Goal: Information Seeking & Learning: Learn about a topic

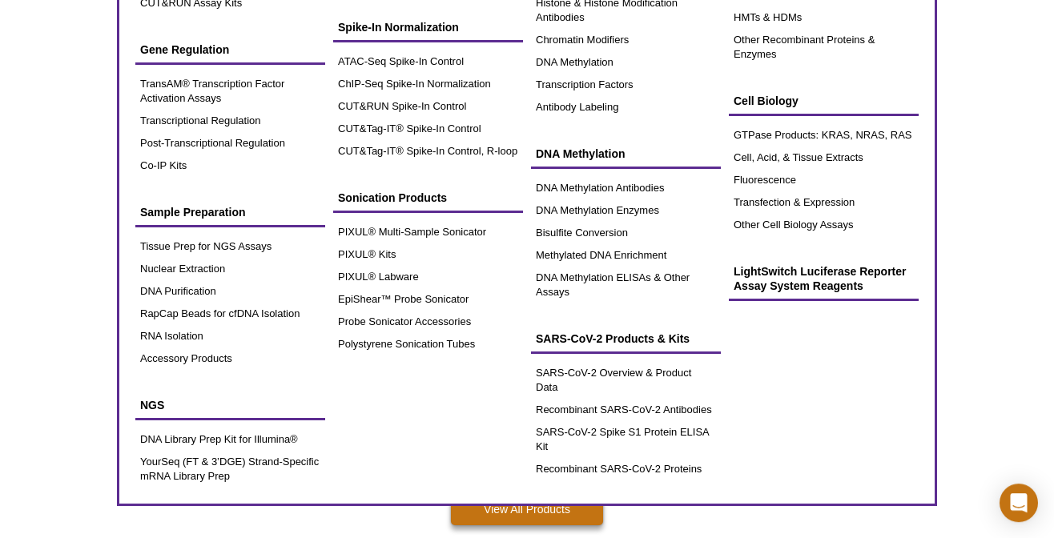
scroll to position [248, 0]
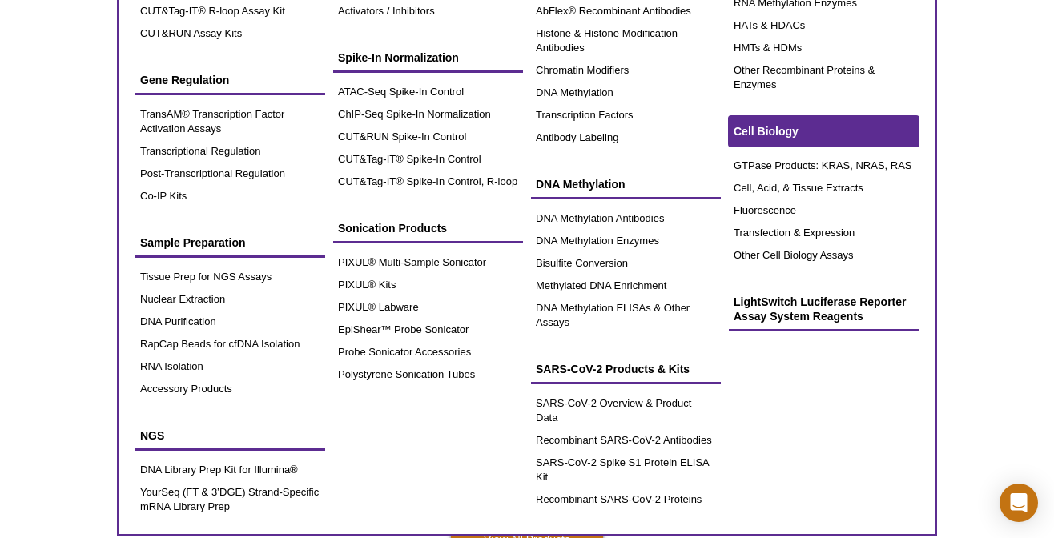
click at [776, 126] on span "Cell Biology" at bounding box center [766, 131] width 65 height 13
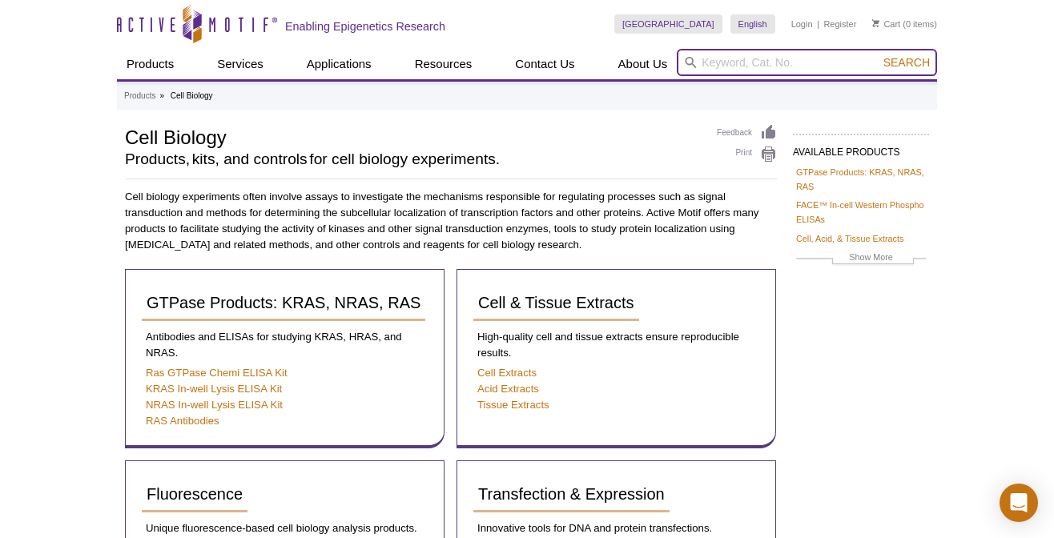
click at [713, 63] on input "search" at bounding box center [807, 62] width 260 height 27
click at [704, 62] on input "tansAM" at bounding box center [807, 62] width 260 height 27
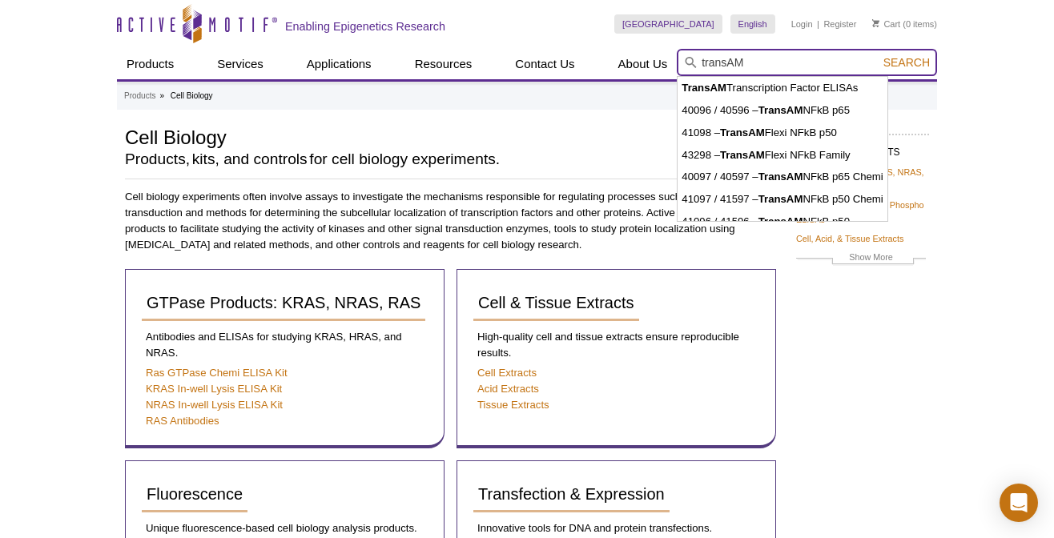
type input "transAM"
click at [879, 55] on button "Search" at bounding box center [907, 62] width 56 height 14
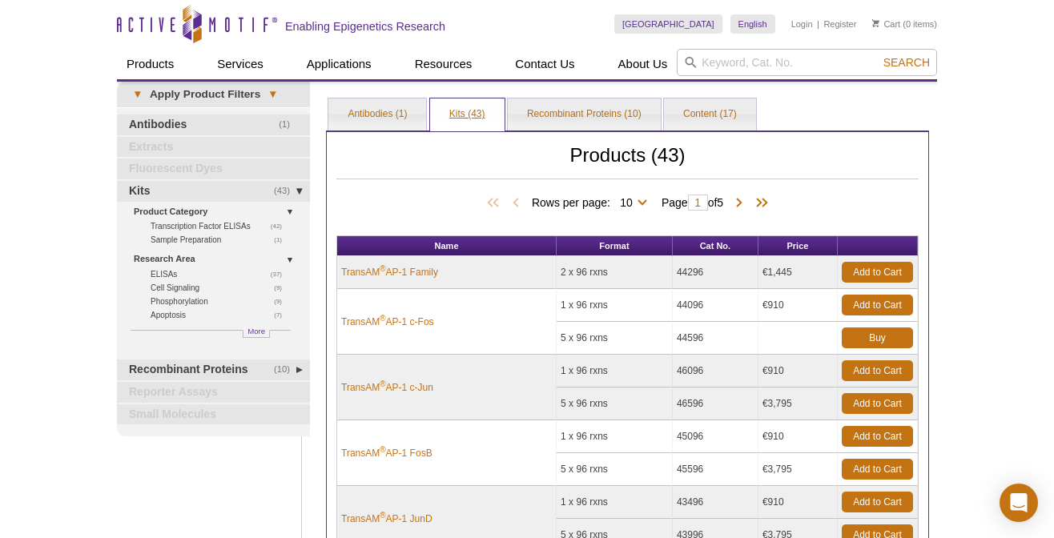
click at [465, 116] on link "Kits (43)" at bounding box center [467, 115] width 75 height 32
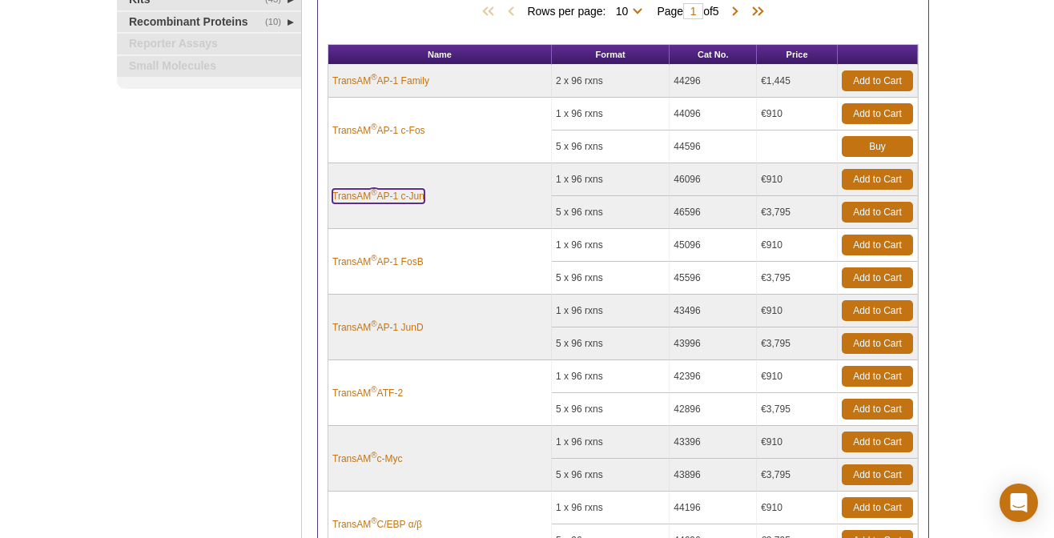
scroll to position [320, 0]
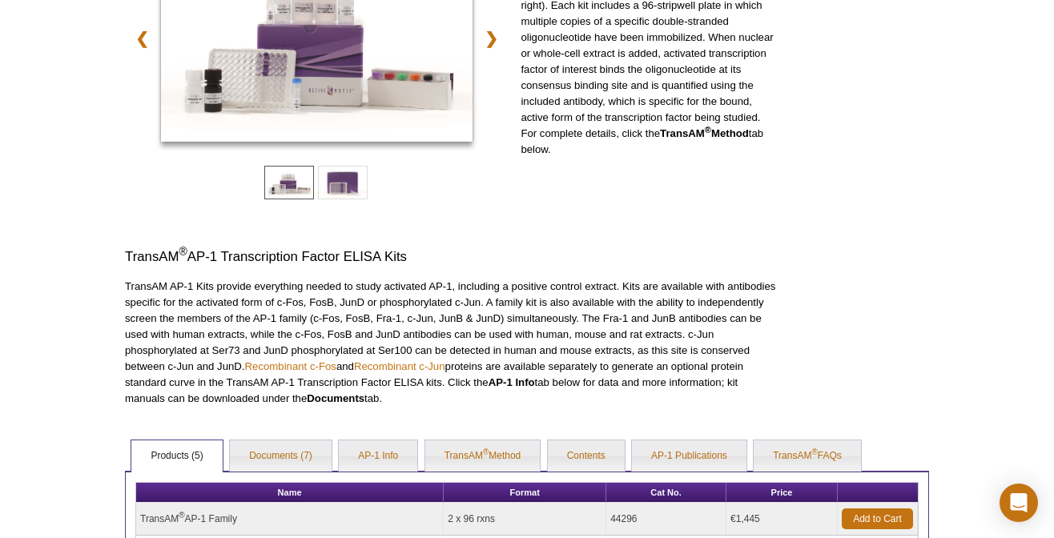
scroll to position [448, 0]
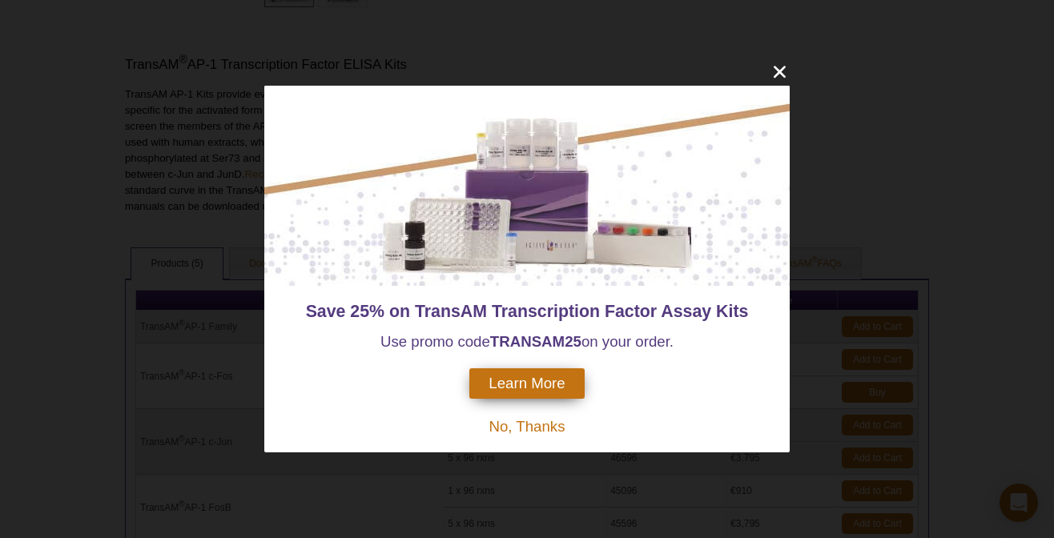
click at [526, 428] on span "No, Thanks" at bounding box center [527, 426] width 76 height 17
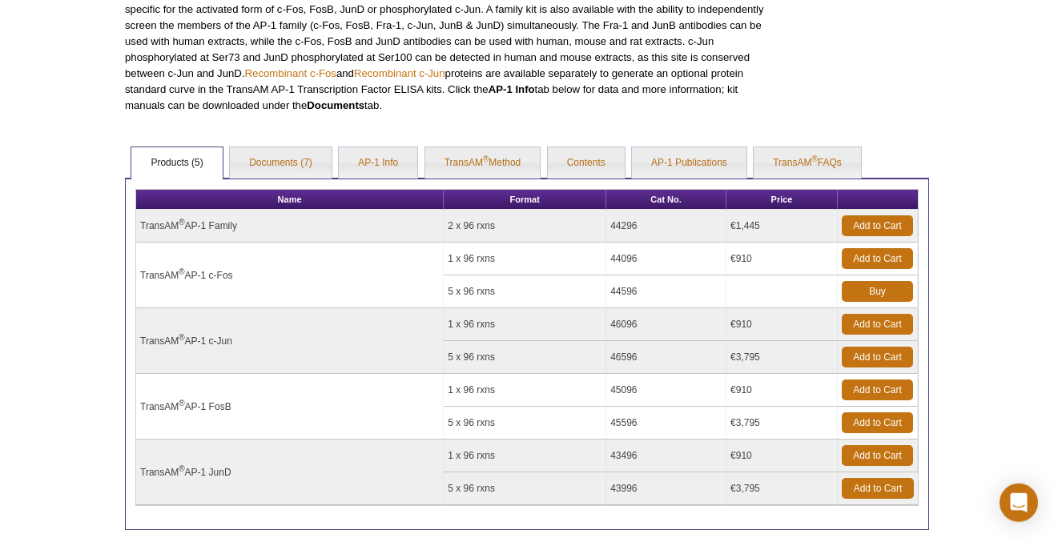
scroll to position [576, 0]
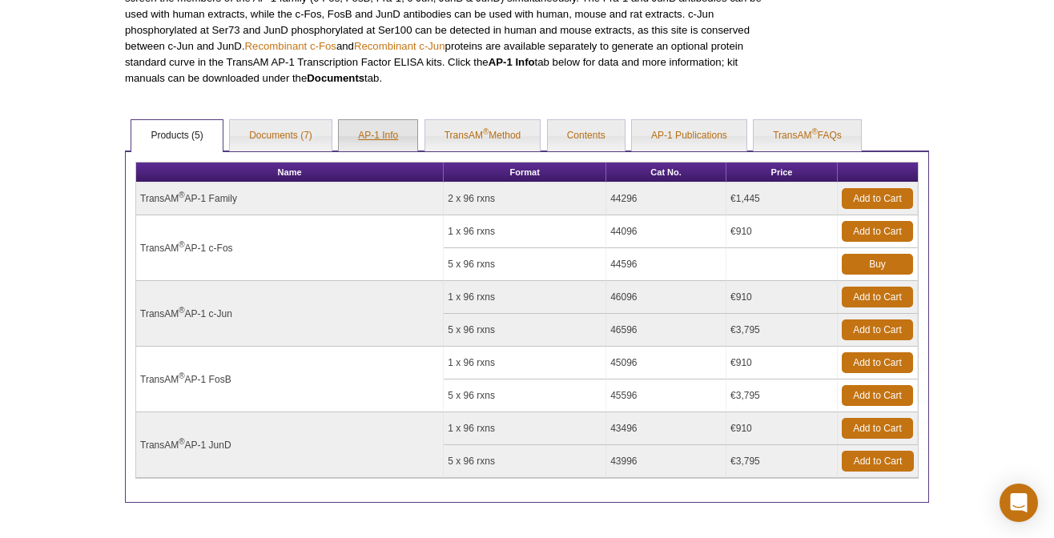
click at [375, 127] on link "AP-1 Info" at bounding box center [378, 136] width 79 height 32
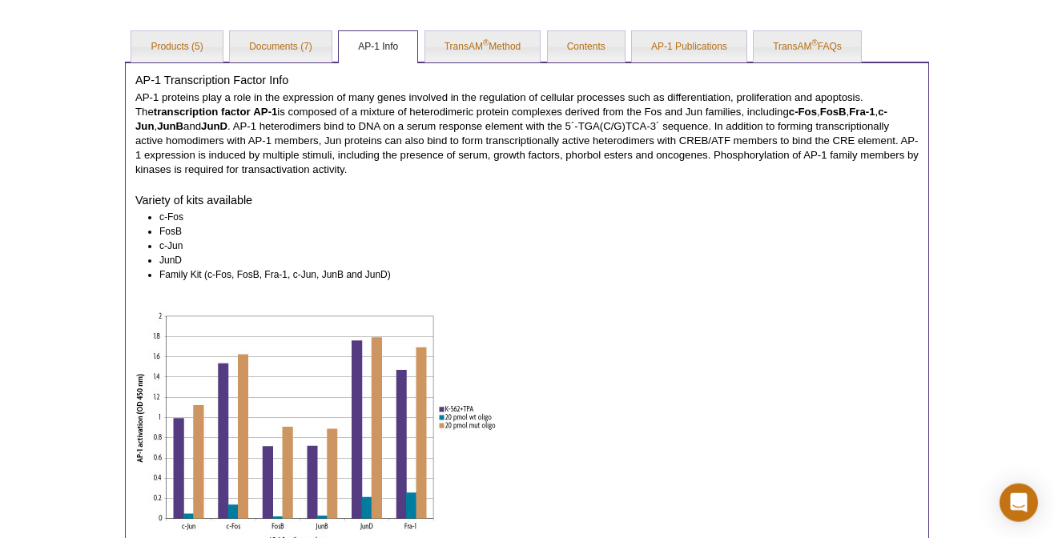
scroll to position [640, 0]
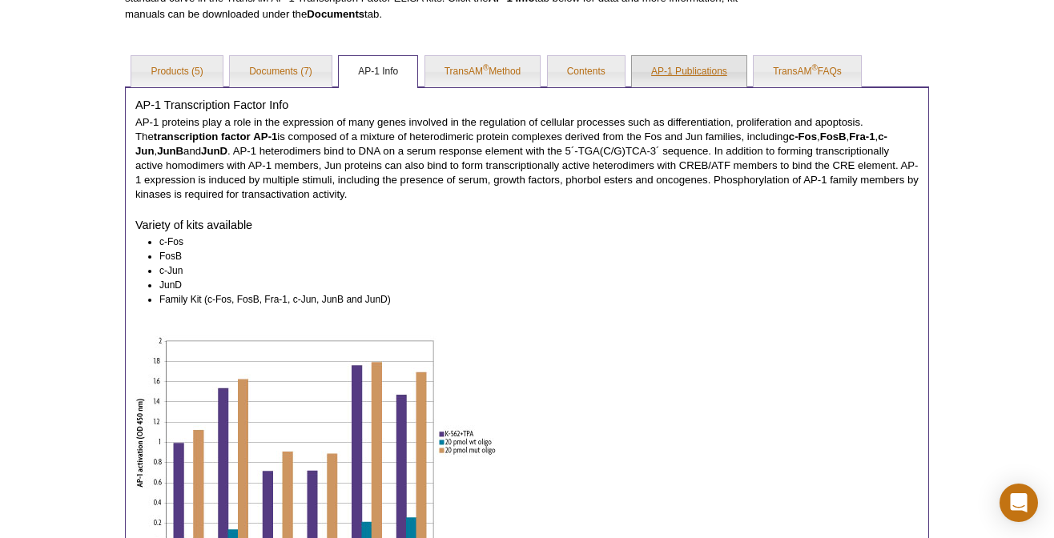
click at [676, 71] on link "AP-1 Publications" at bounding box center [689, 72] width 115 height 32
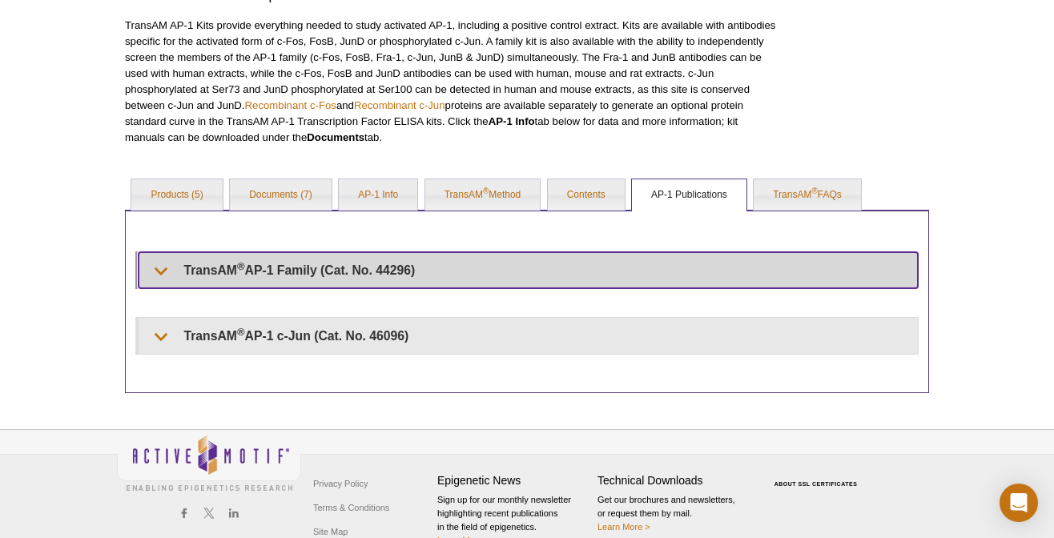
click at [155, 268] on summary "TransAM ® AP-1 Family (Cat. No. 44296)" at bounding box center [529, 270] width 780 height 36
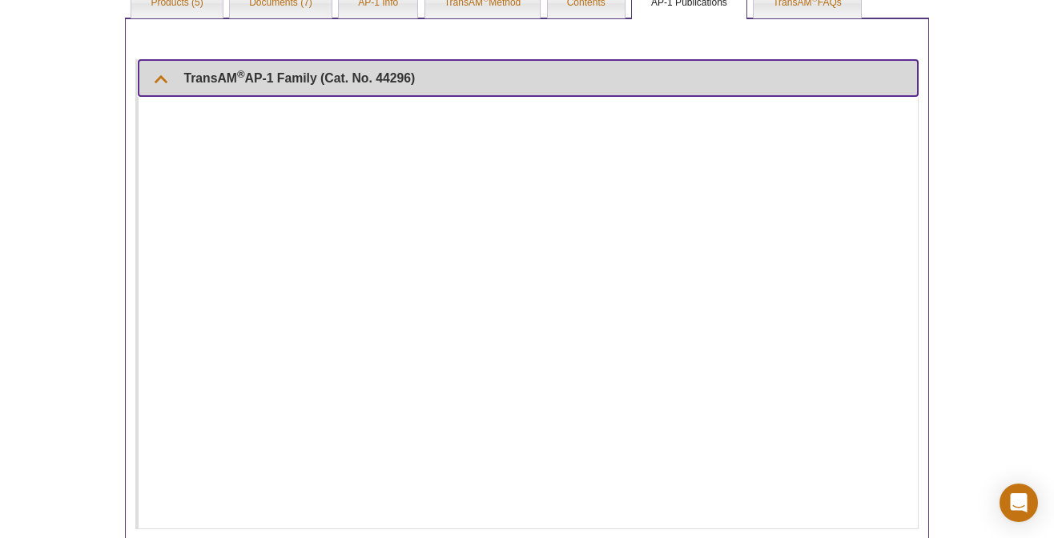
scroll to position [950, 0]
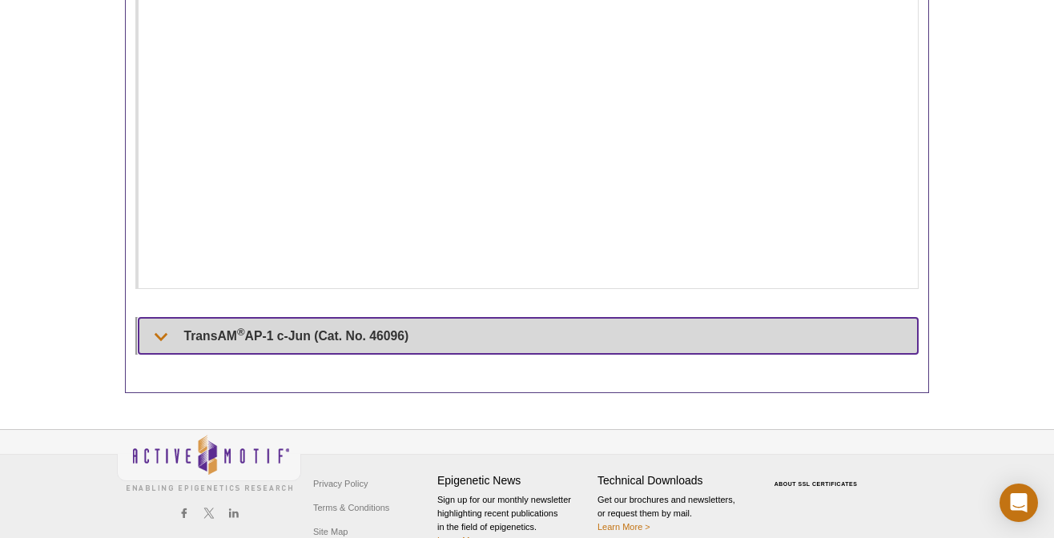
click at [158, 335] on summary "TransAM ® AP-1 c-Jun (Cat. No. 46096)" at bounding box center [529, 336] width 780 height 36
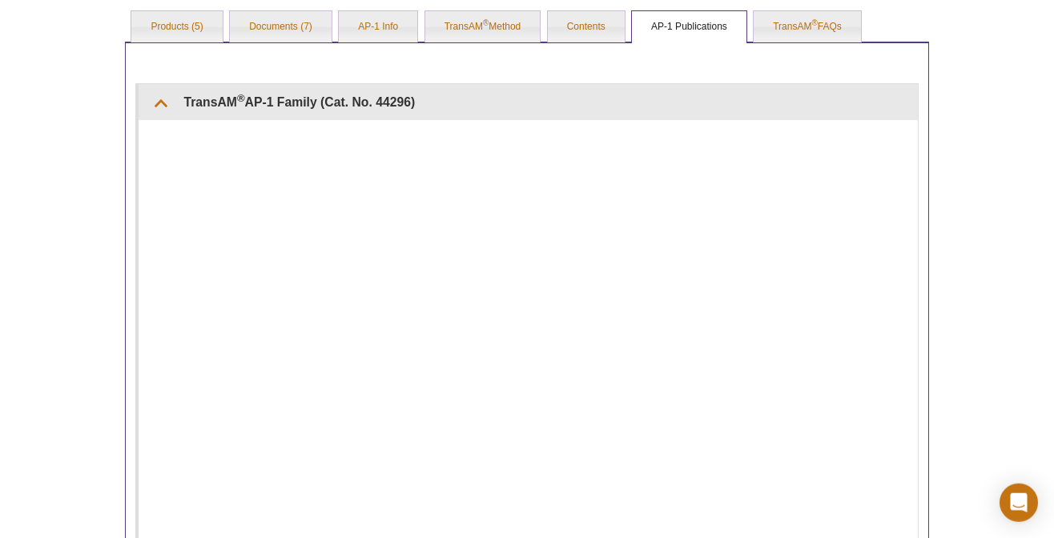
scroll to position [629, 0]
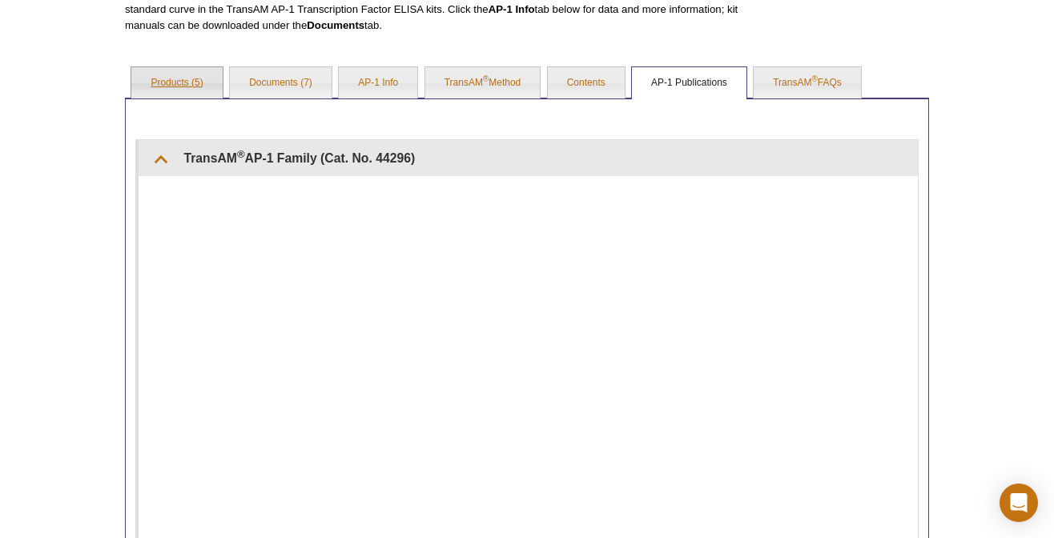
click at [153, 79] on link "Products (5)" at bounding box center [176, 83] width 91 height 32
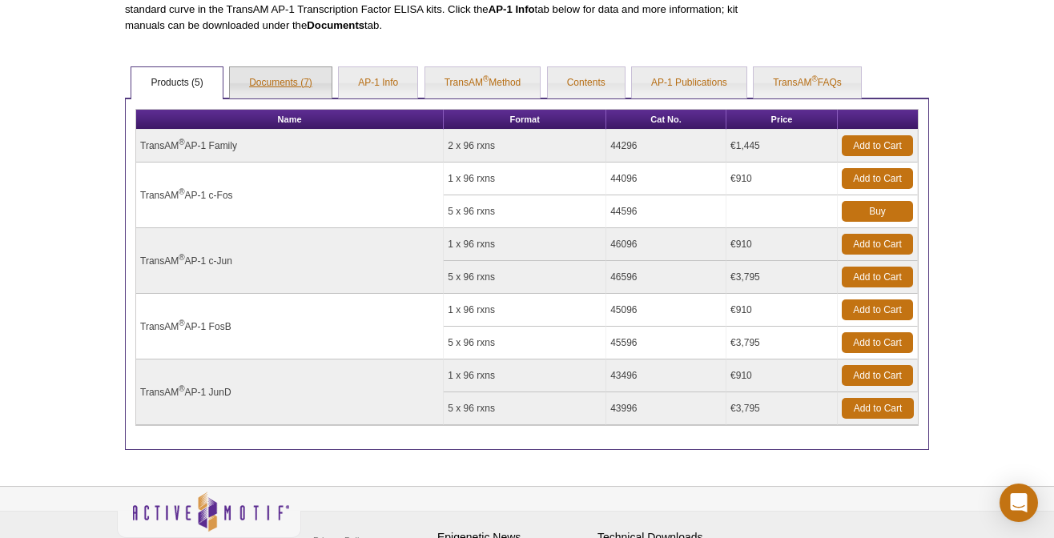
click at [262, 79] on link "Documents (7)" at bounding box center [281, 83] width 102 height 32
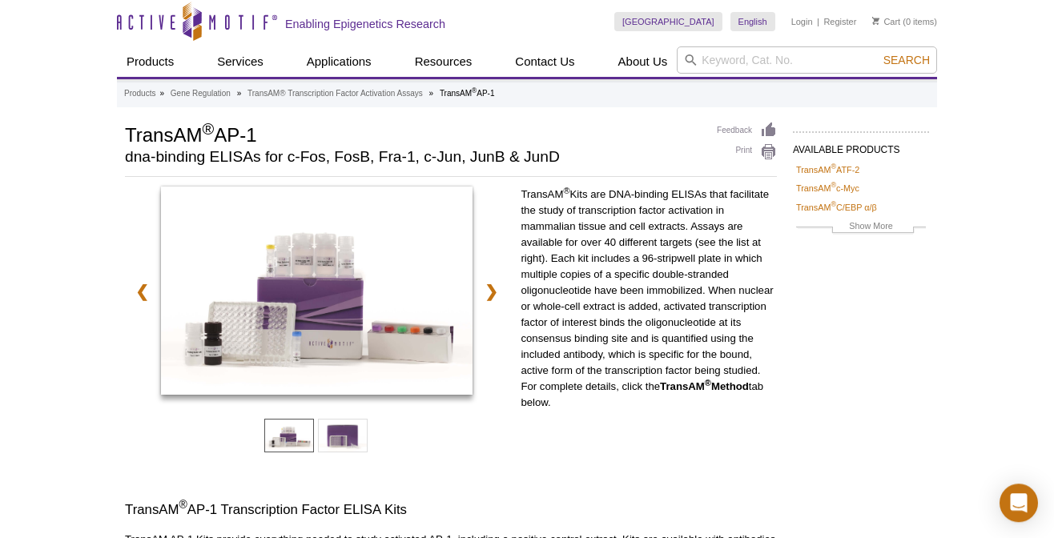
scroll to position [0, 0]
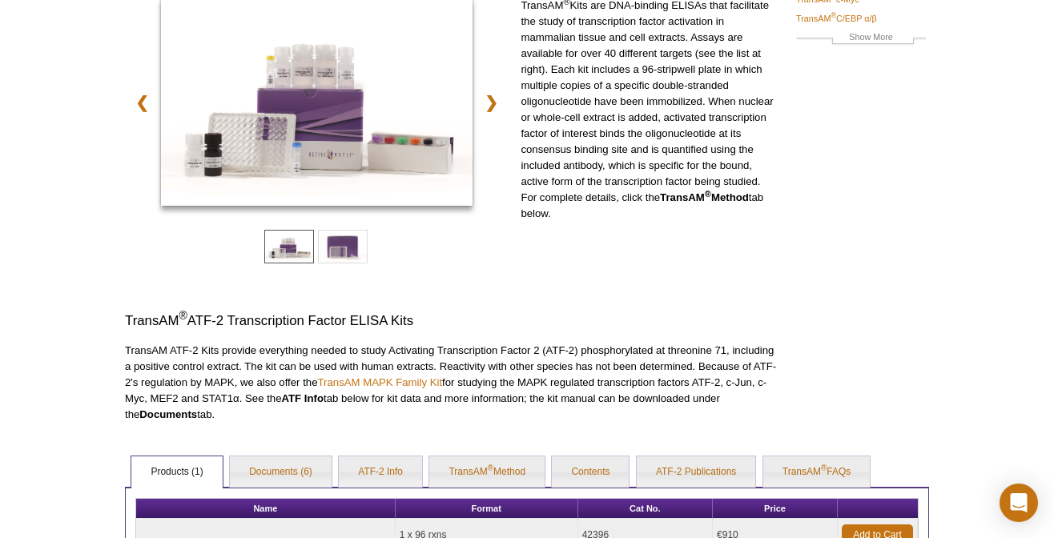
scroll to position [408, 0]
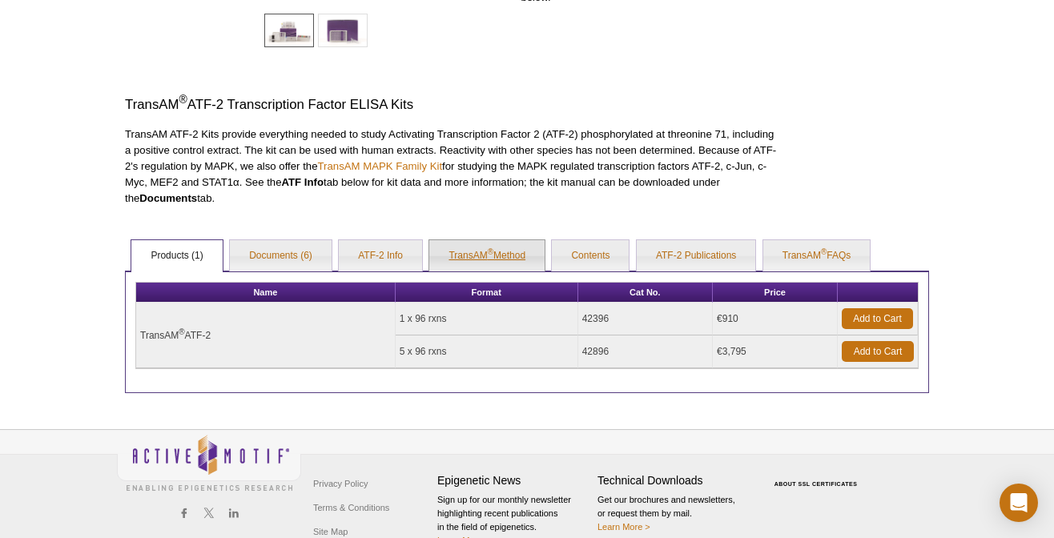
click at [504, 248] on link "TransAM ® Method" at bounding box center [486, 256] width 115 height 32
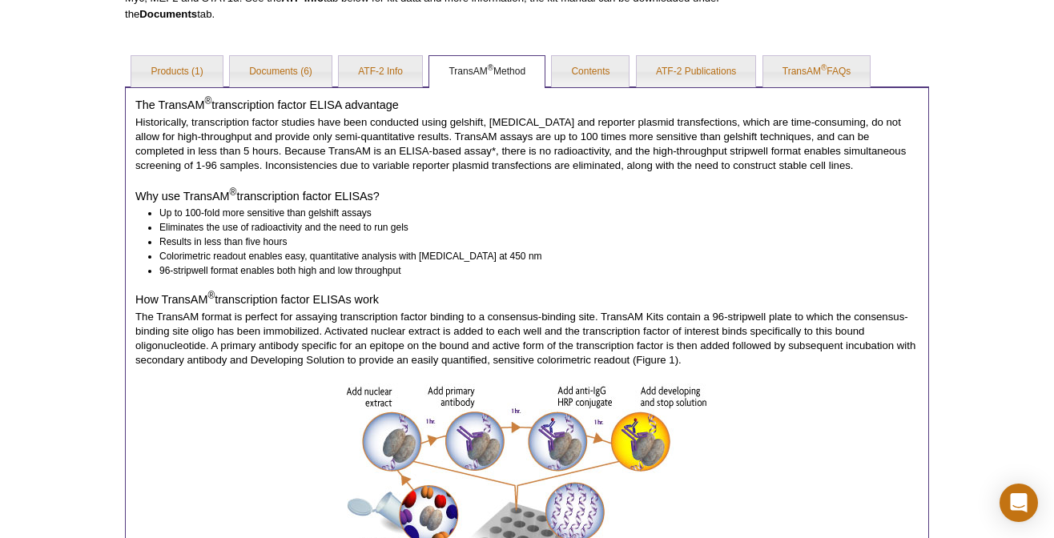
scroll to position [595, 0]
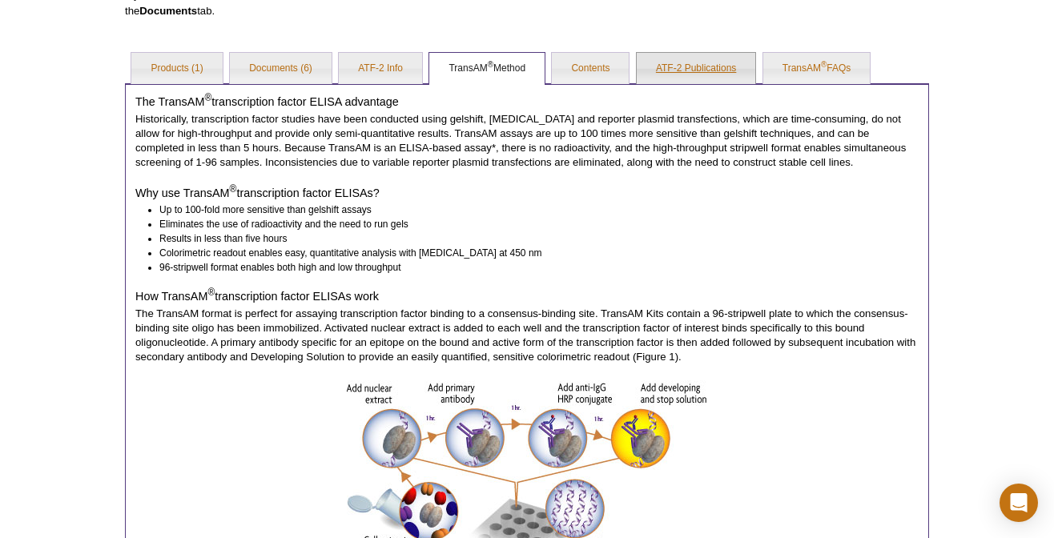
click at [679, 67] on link "ATF-2 Publications" at bounding box center [696, 69] width 119 height 32
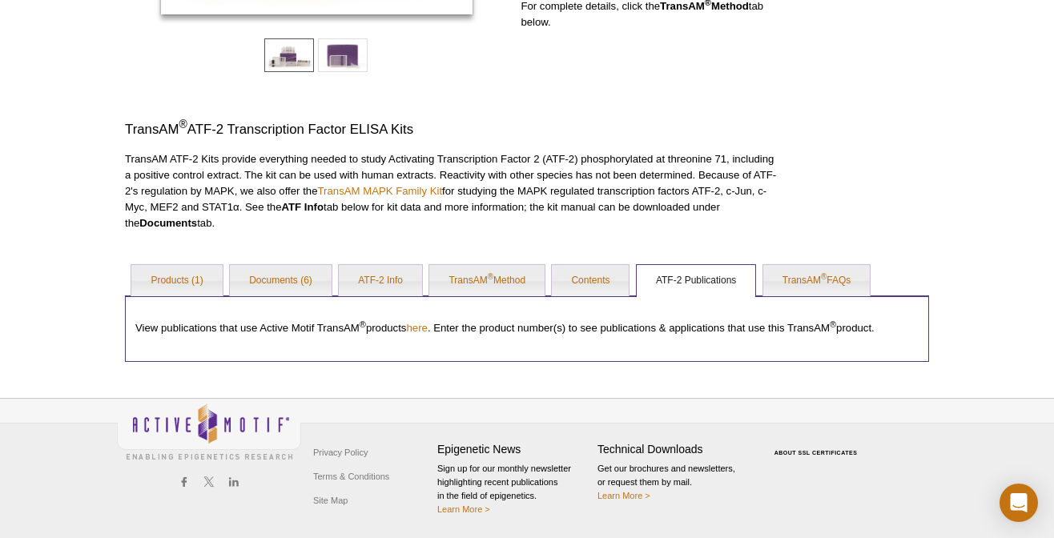
scroll to position [353, 0]
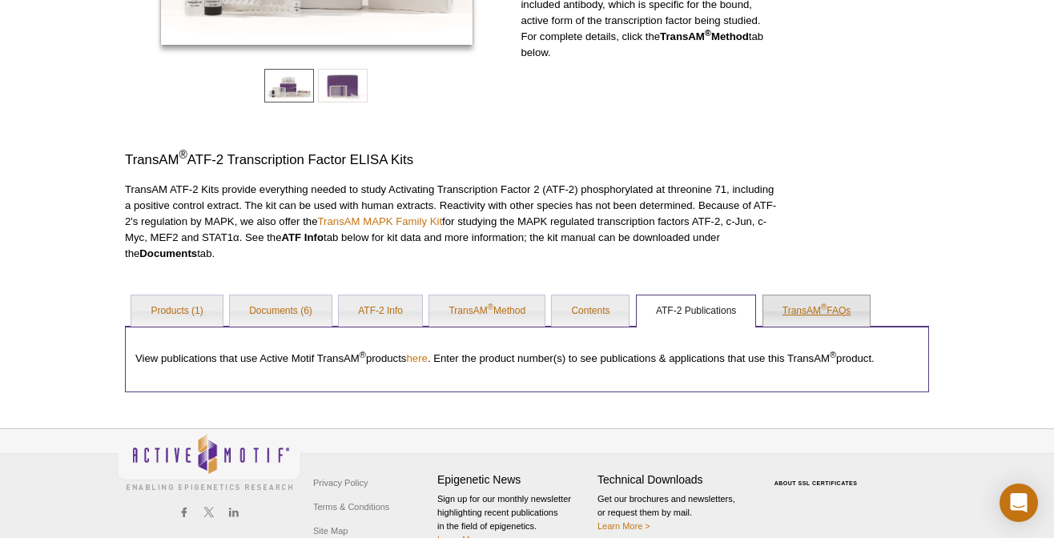
click at [818, 300] on link "TransAM ® FAQs" at bounding box center [817, 312] width 107 height 32
